Goal: Task Accomplishment & Management: Use online tool/utility

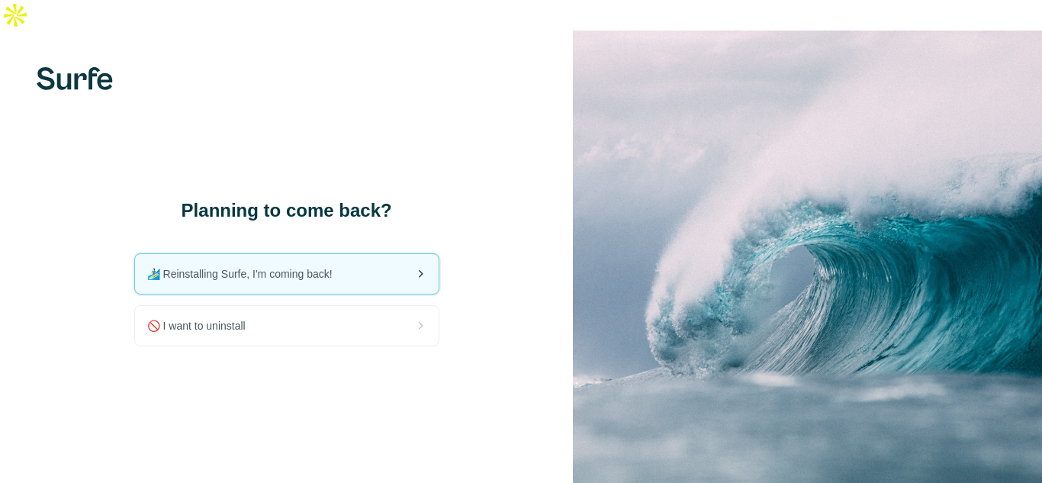
click at [294, 266] on span "🏄🏻‍♂️ Reinstalling Surfe, I'm coming back!" at bounding box center [246, 273] width 198 height 15
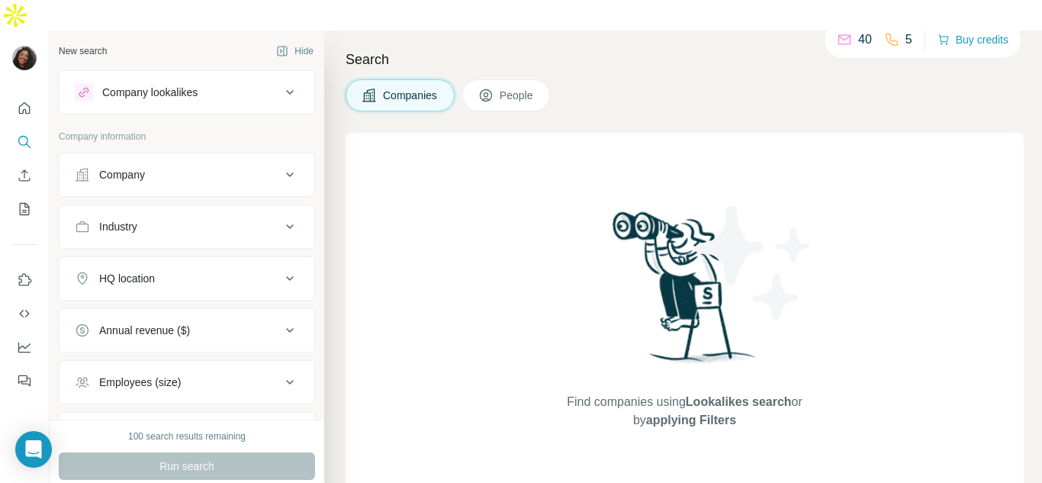
click at [706, 79] on div "Companies People" at bounding box center [685, 95] width 678 height 32
click at [530, 88] on span "People" at bounding box center [517, 95] width 35 height 15
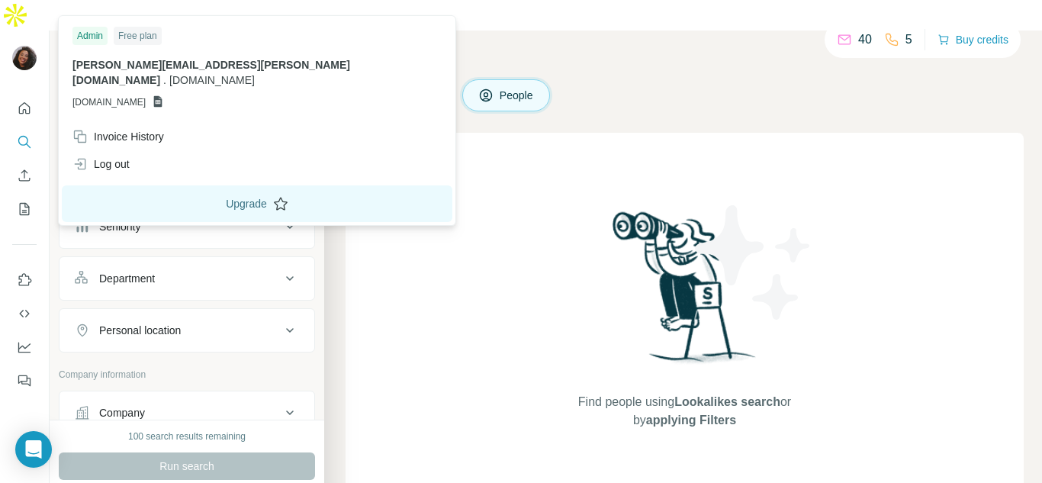
click at [149, 189] on button "Upgrade" at bounding box center [257, 203] width 391 height 37
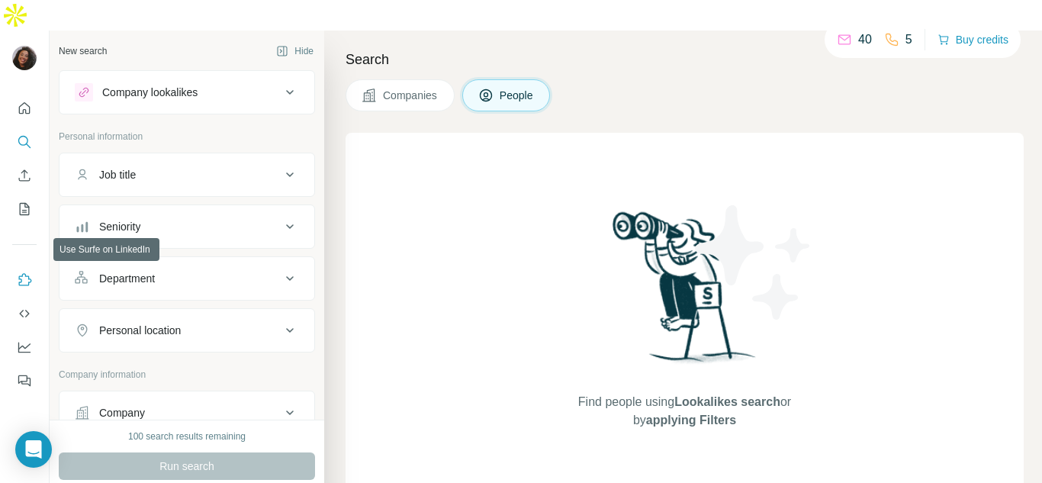
click at [25, 272] on icon "Use Surfe on LinkedIn" at bounding box center [24, 279] width 15 height 15
